Goal: Information Seeking & Learning: Learn about a topic

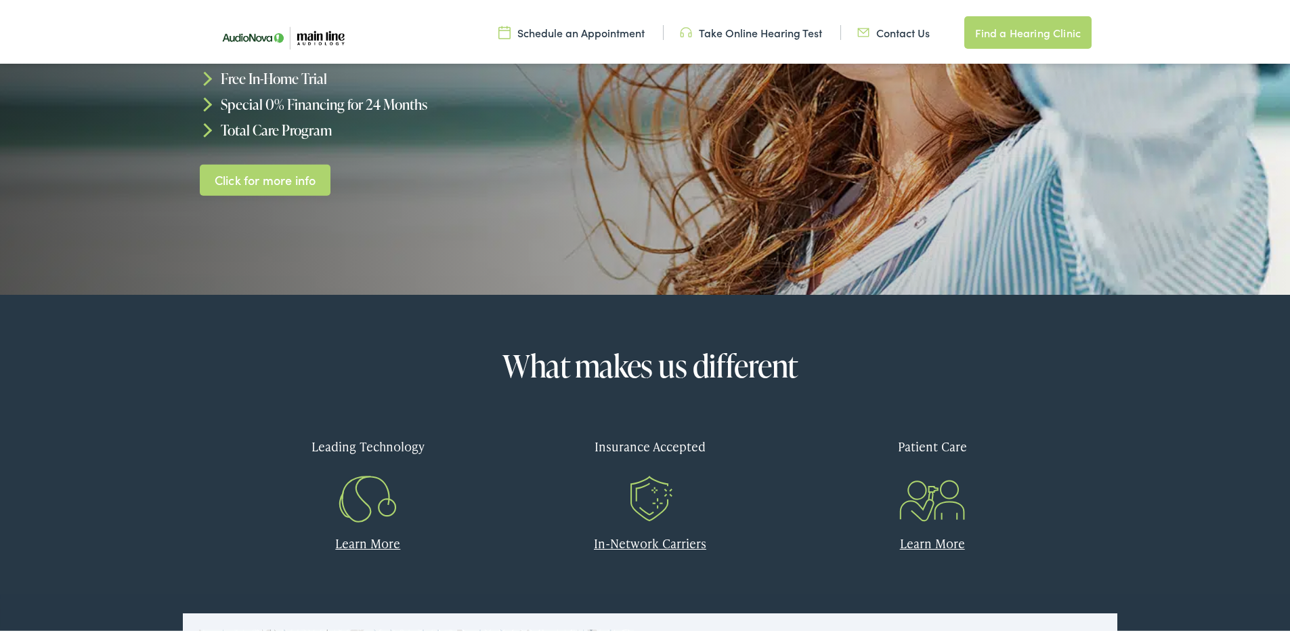
scroll to position [355, 0]
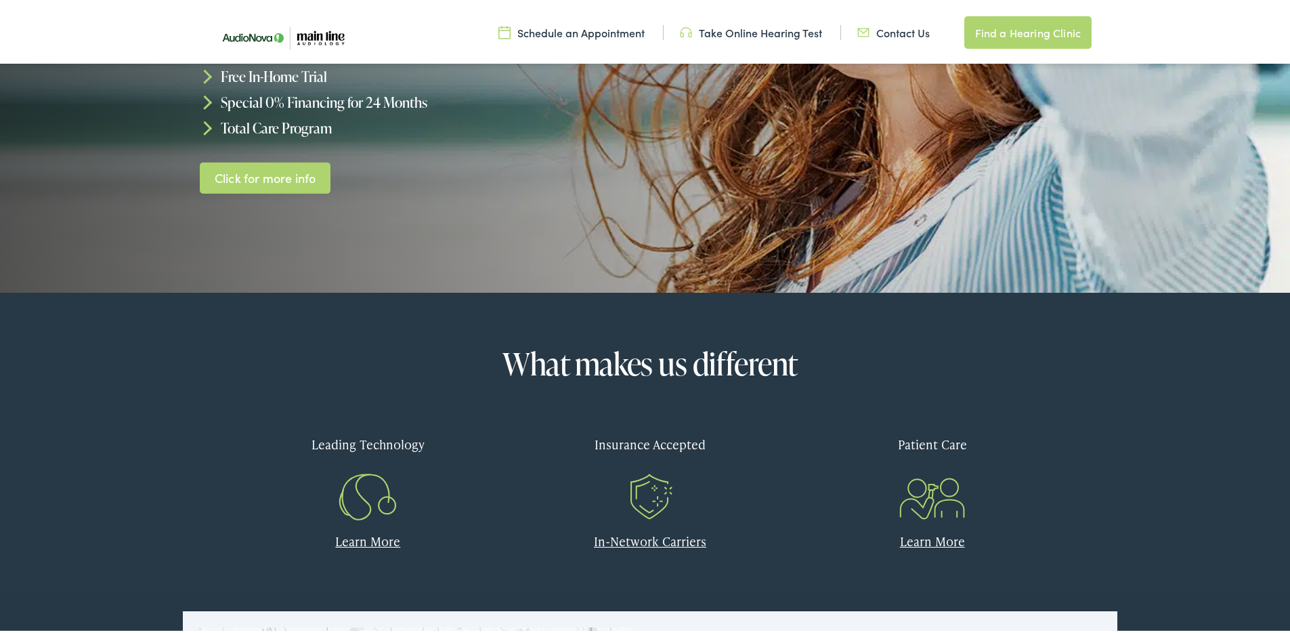
click at [630, 538] on link "In-Network Carriers" at bounding box center [650, 538] width 112 height 17
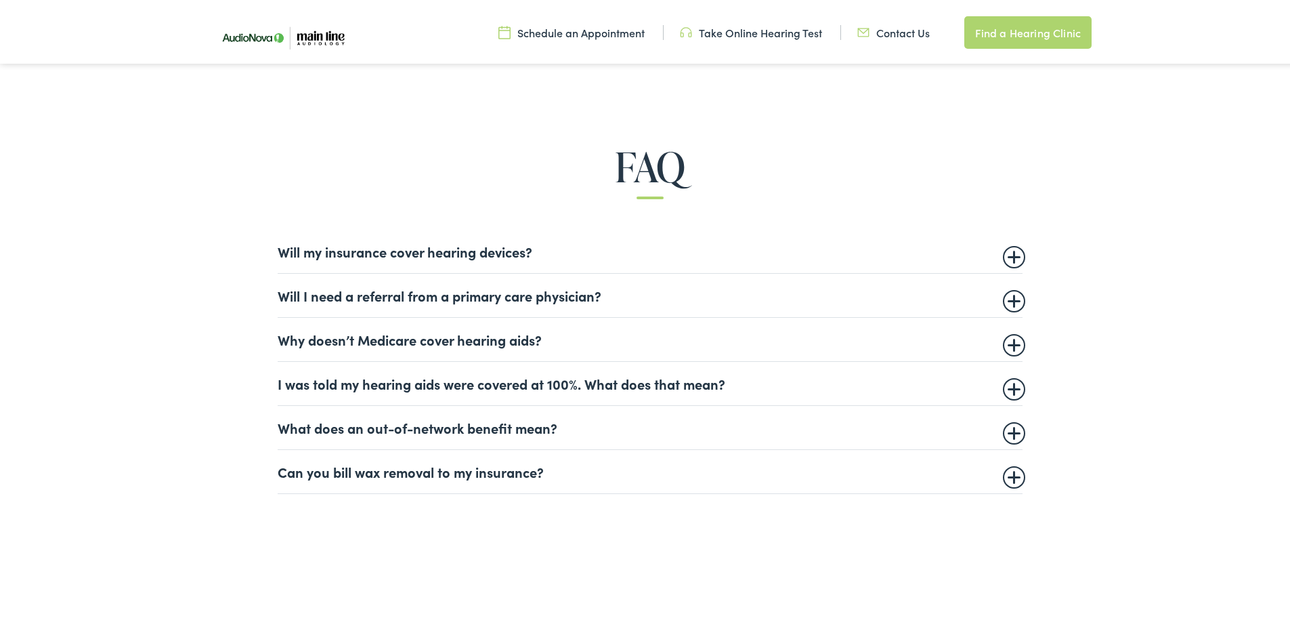
scroll to position [942, 0]
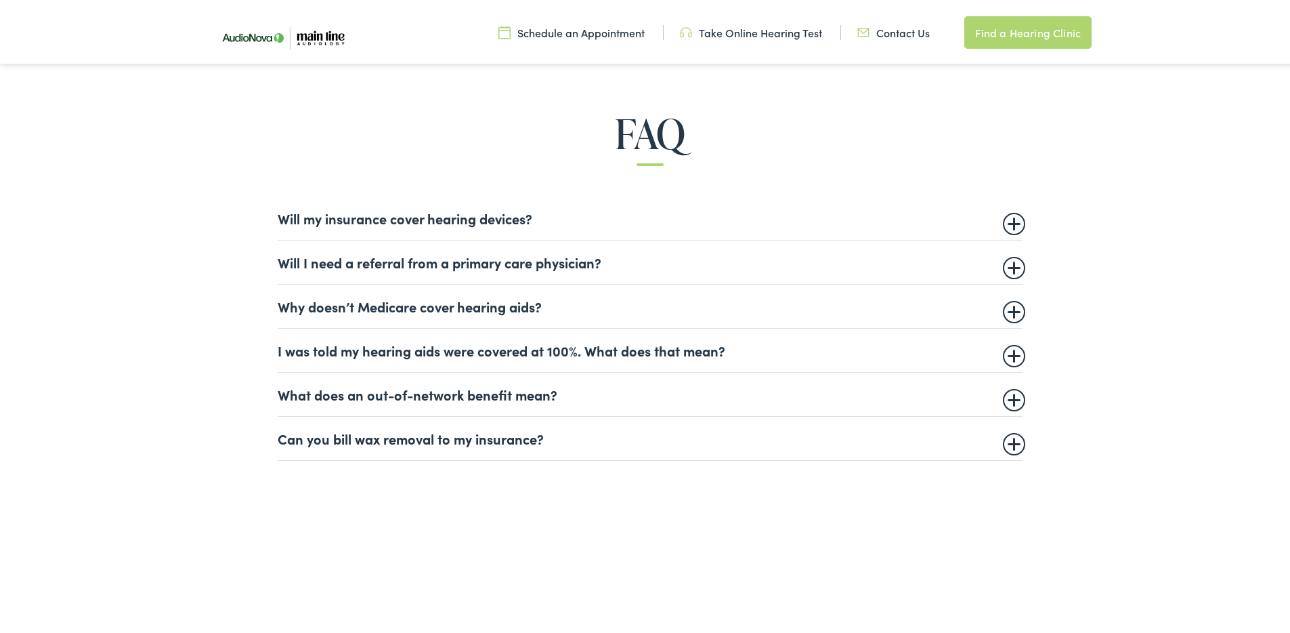
click at [1009, 229] on details "Will my insurance cover hearing devices? More and more often private insurance …" at bounding box center [650, 216] width 745 height 44
click at [1008, 224] on summary "Will my insurance cover hearing devices?" at bounding box center [650, 215] width 745 height 16
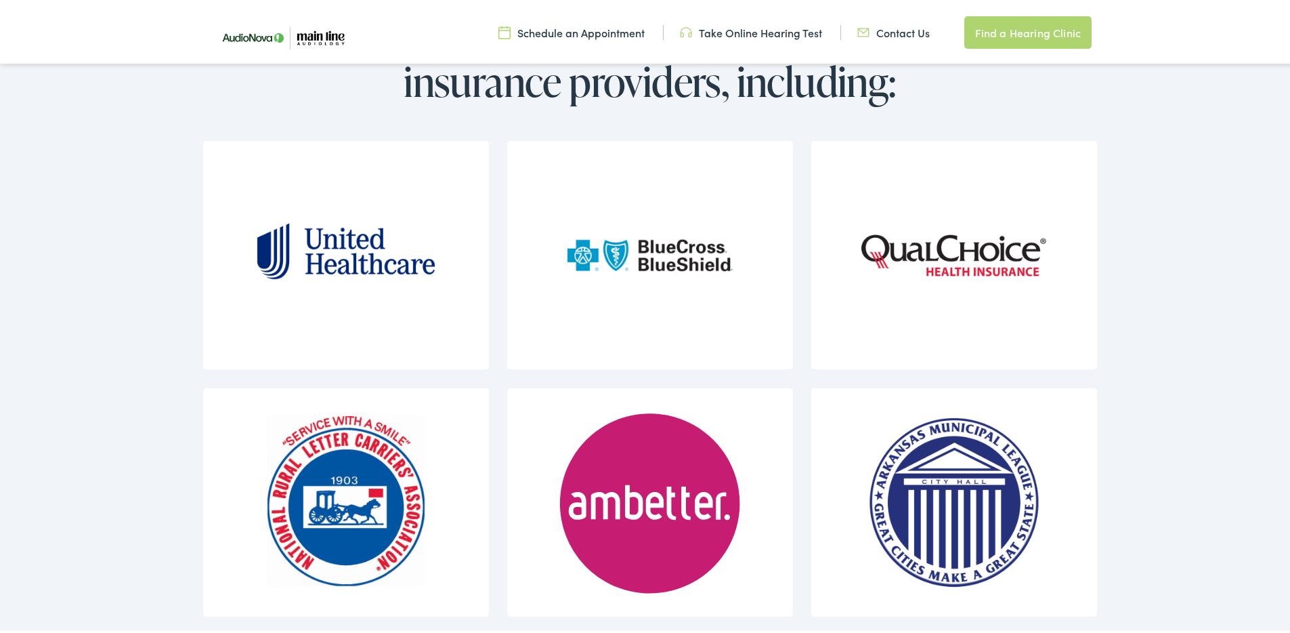
scroll to position [1763, 0]
